Goal: Task Accomplishment & Management: Manage account settings

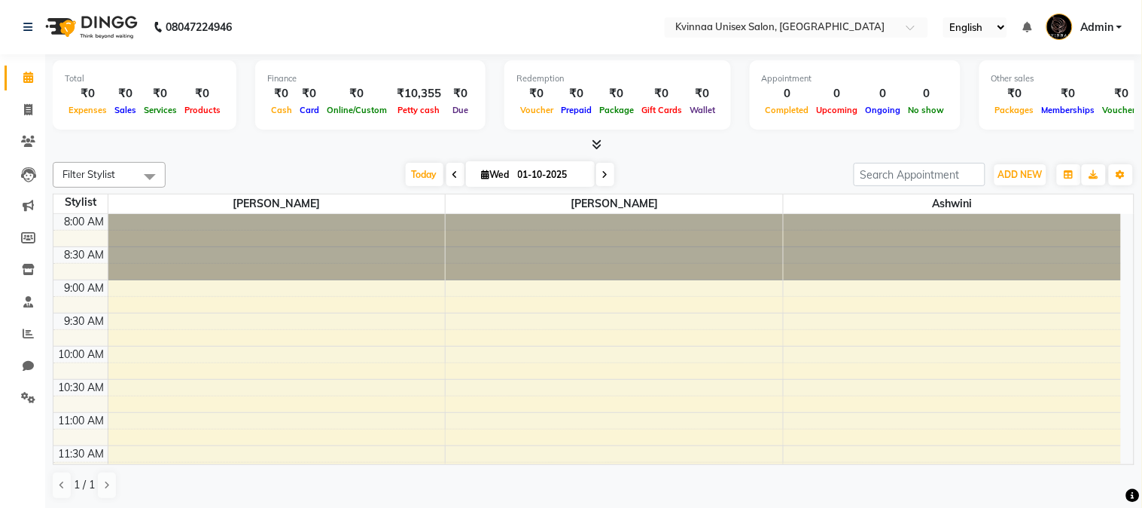
click at [453, 178] on icon at bounding box center [456, 174] width 6 height 9
click at [446, 178] on div "[DATE] [DATE]" at bounding box center [509, 174] width 673 height 23
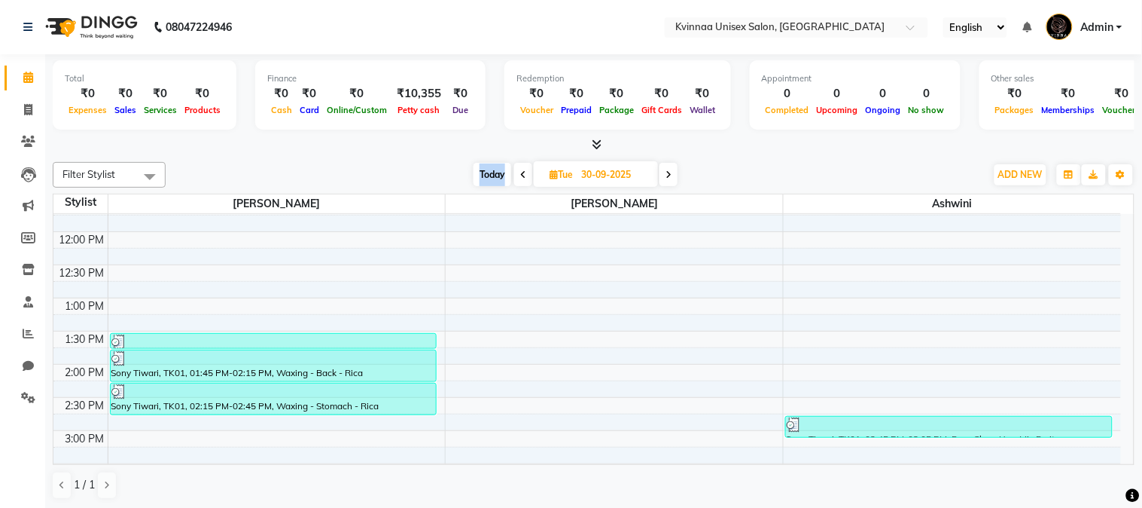
scroll to position [334, 0]
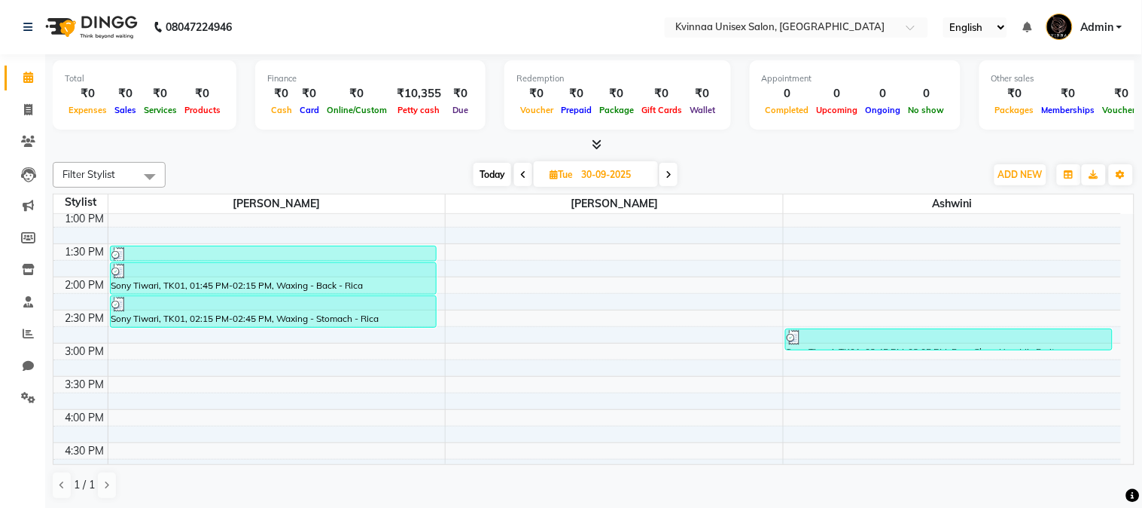
click at [527, 171] on span at bounding box center [523, 174] width 18 height 23
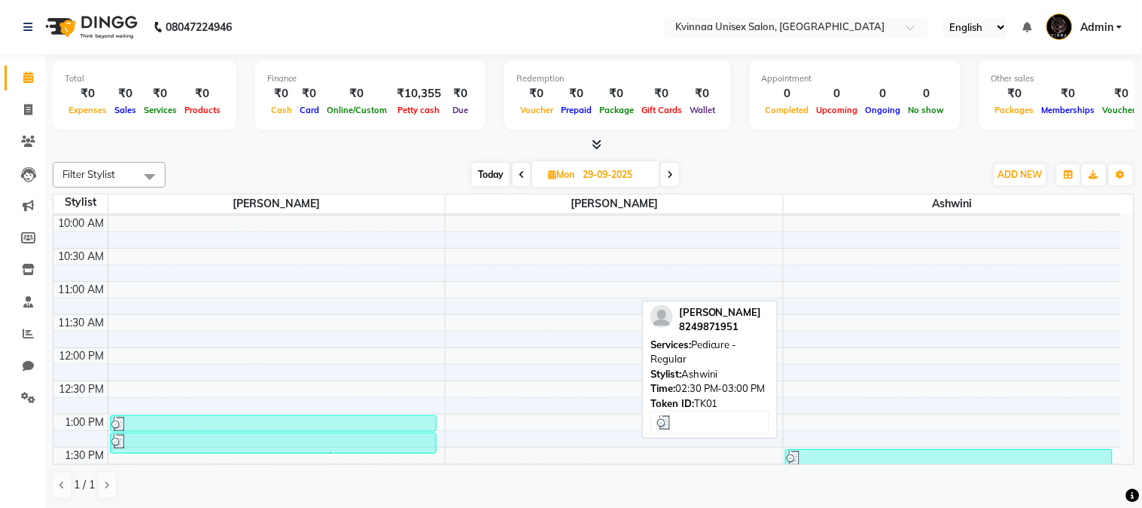
scroll to position [114, 0]
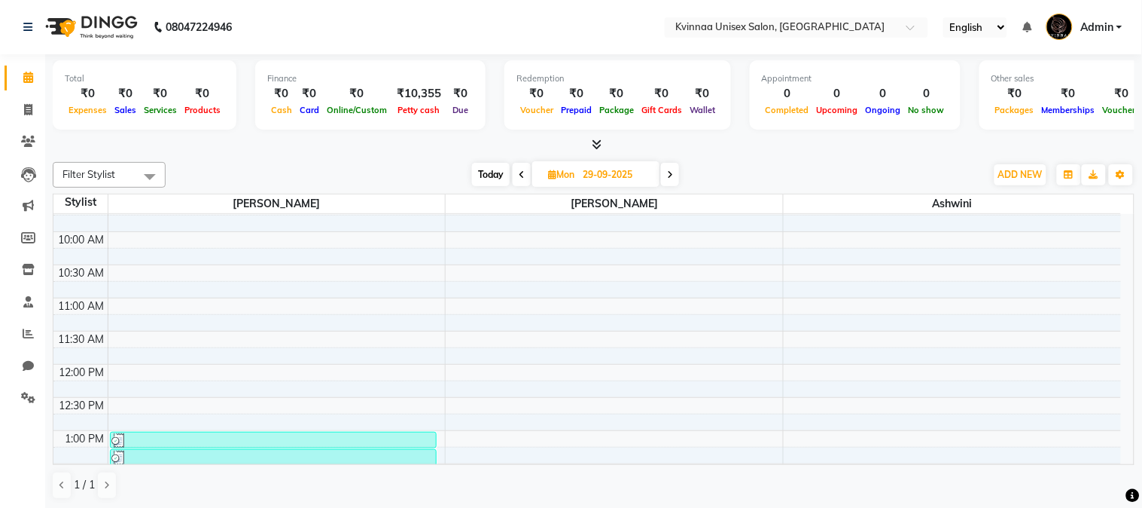
click at [529, 177] on span at bounding box center [522, 174] width 18 height 23
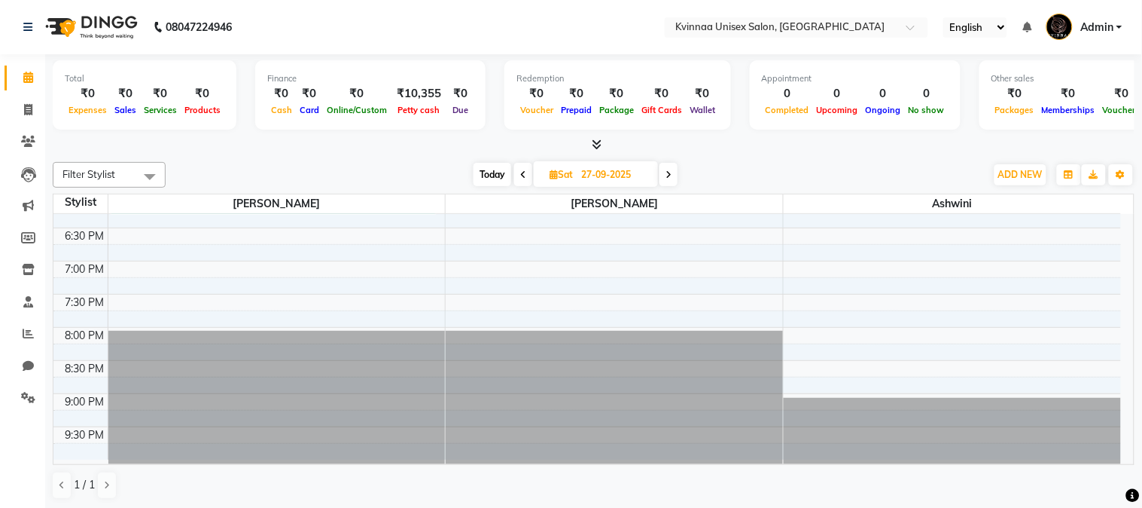
scroll to position [599, 0]
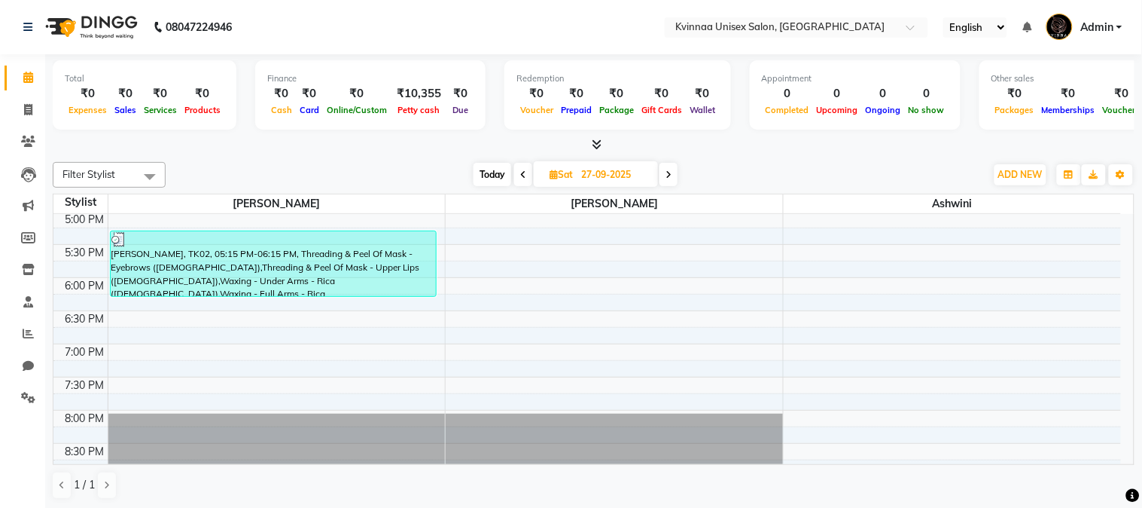
click at [522, 172] on icon at bounding box center [523, 174] width 6 height 9
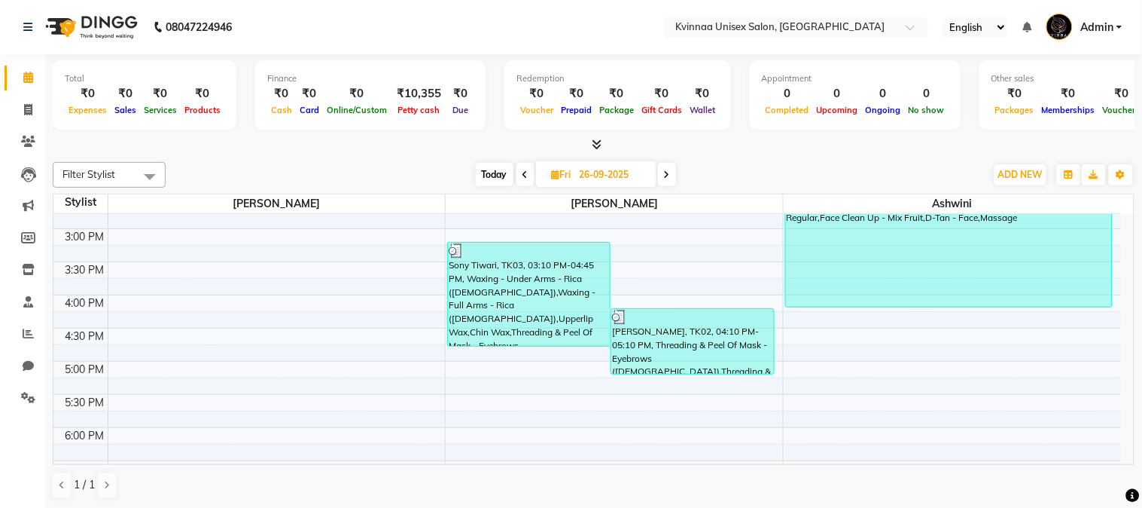
scroll to position [365, 0]
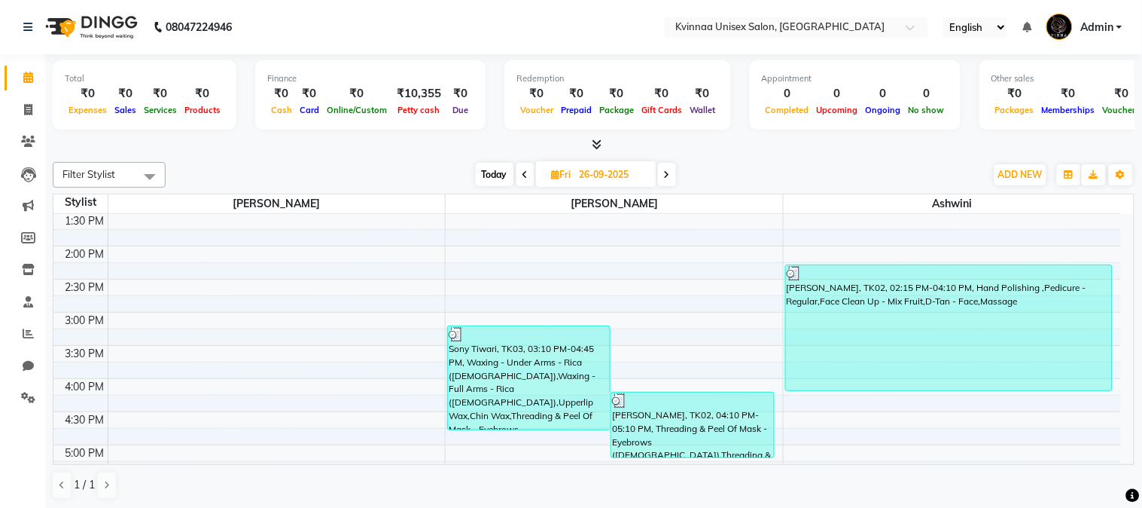
click at [524, 177] on icon at bounding box center [526, 174] width 6 height 9
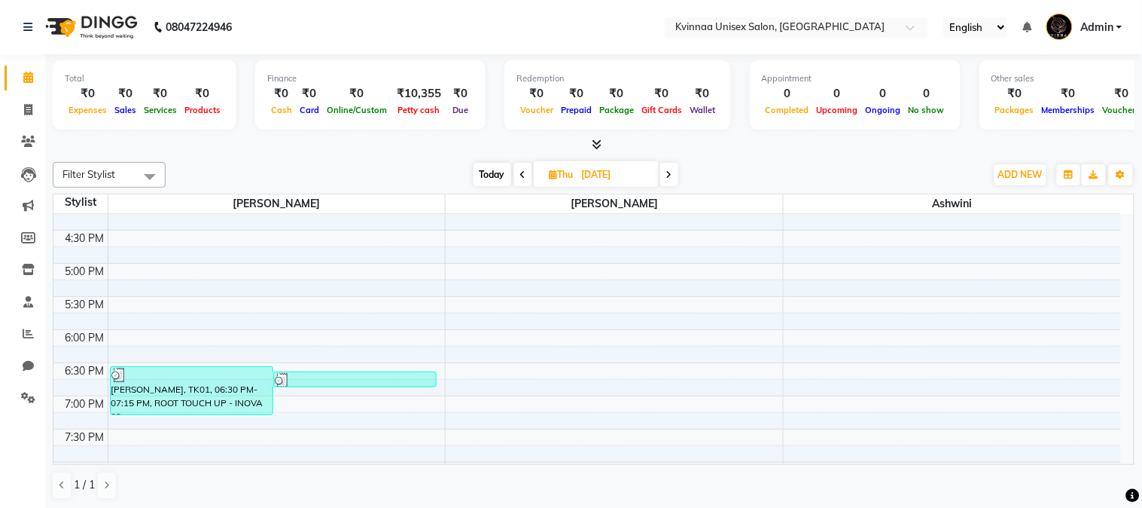
scroll to position [431, 0]
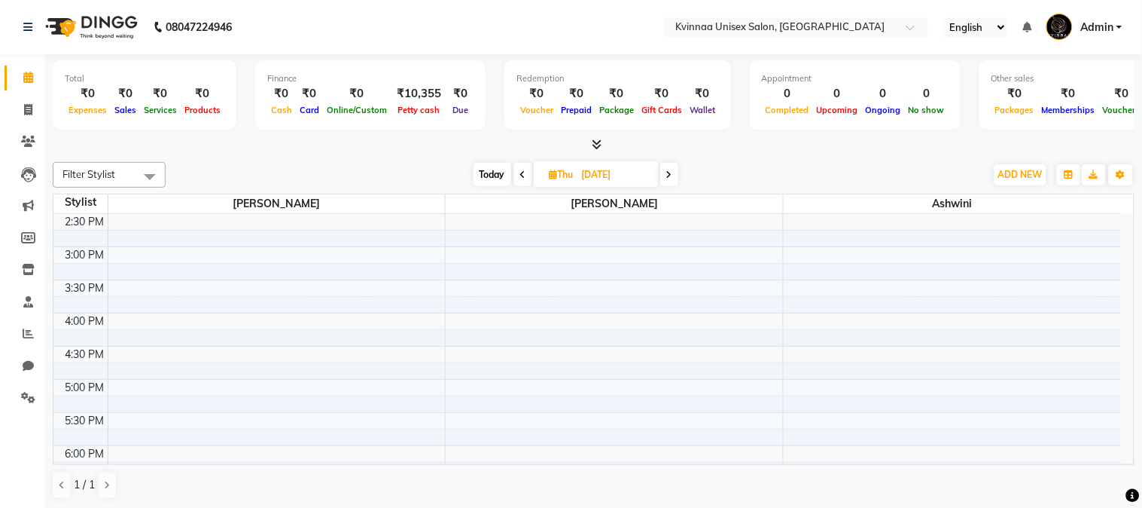
click at [521, 168] on span at bounding box center [523, 174] width 18 height 23
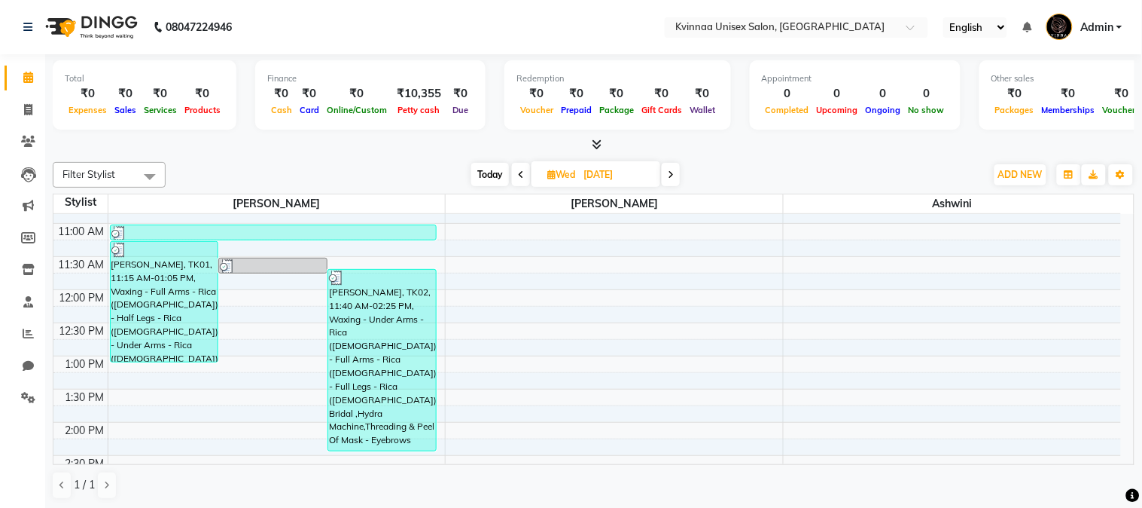
scroll to position [167, 0]
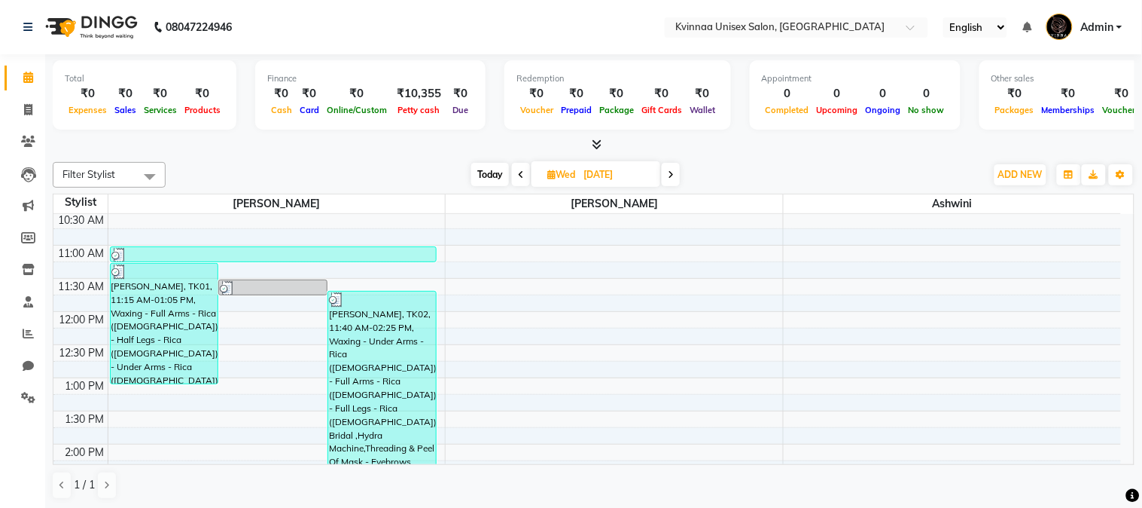
click at [676, 174] on span at bounding box center [671, 174] width 18 height 23
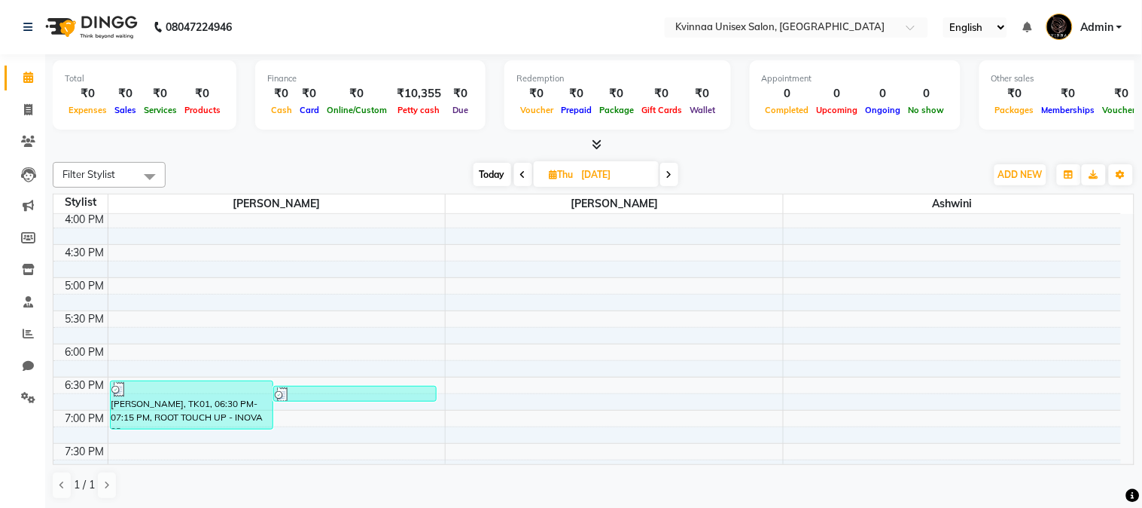
click at [676, 174] on span at bounding box center [669, 174] width 18 height 23
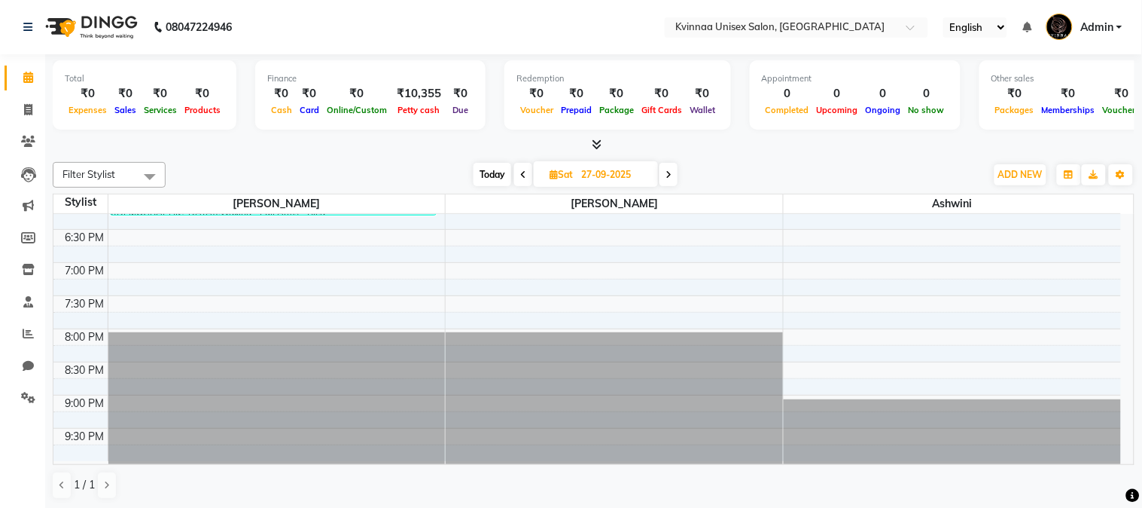
scroll to position [682, 0]
click at [672, 173] on span at bounding box center [669, 174] width 18 height 23
click at [671, 179] on span at bounding box center [669, 174] width 18 height 23
type input "29-09-2025"
